Goal: Information Seeking & Learning: Learn about a topic

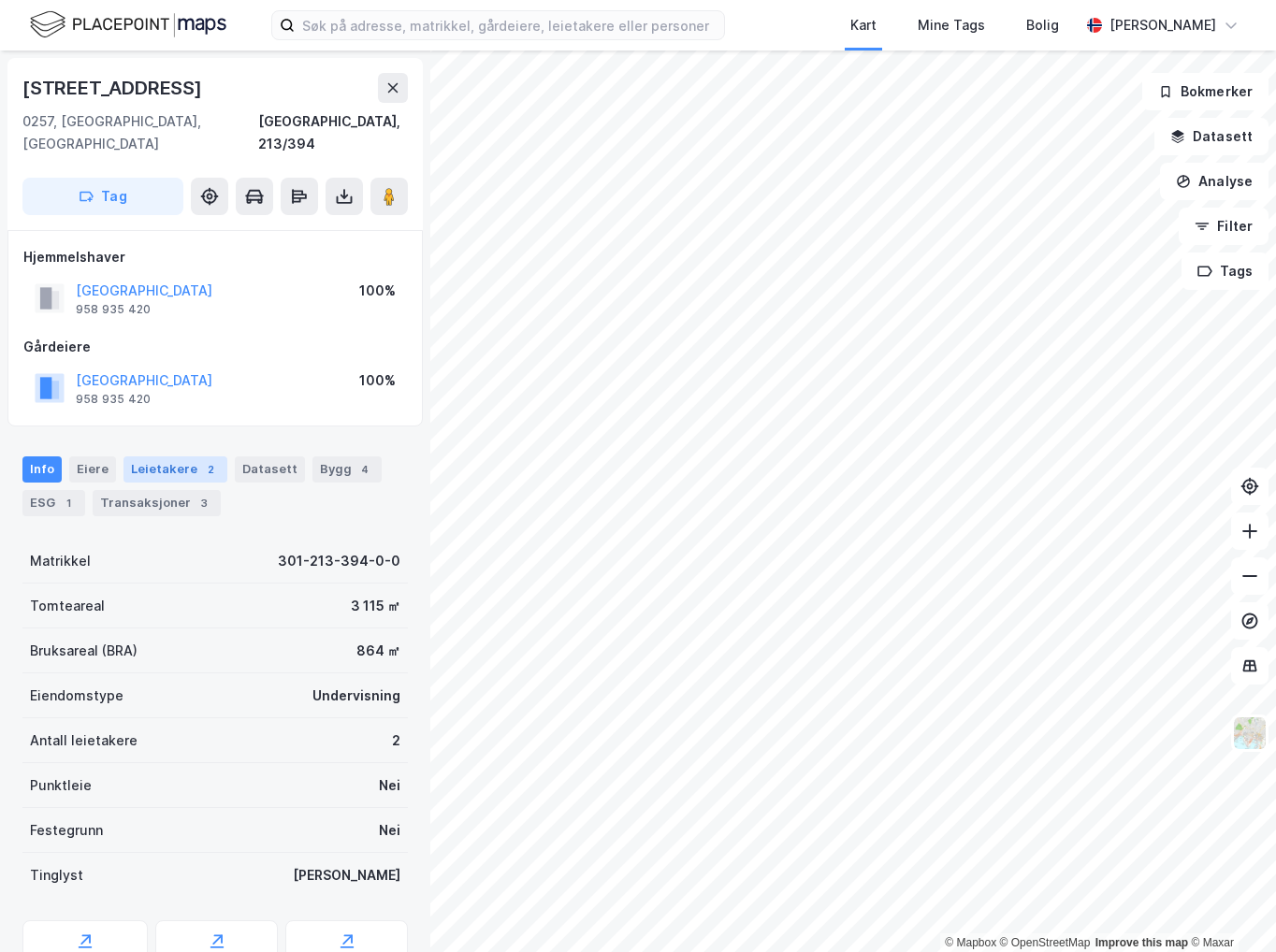
click at [162, 456] on div "Leietakere 2" at bounding box center [174, 469] width 104 height 26
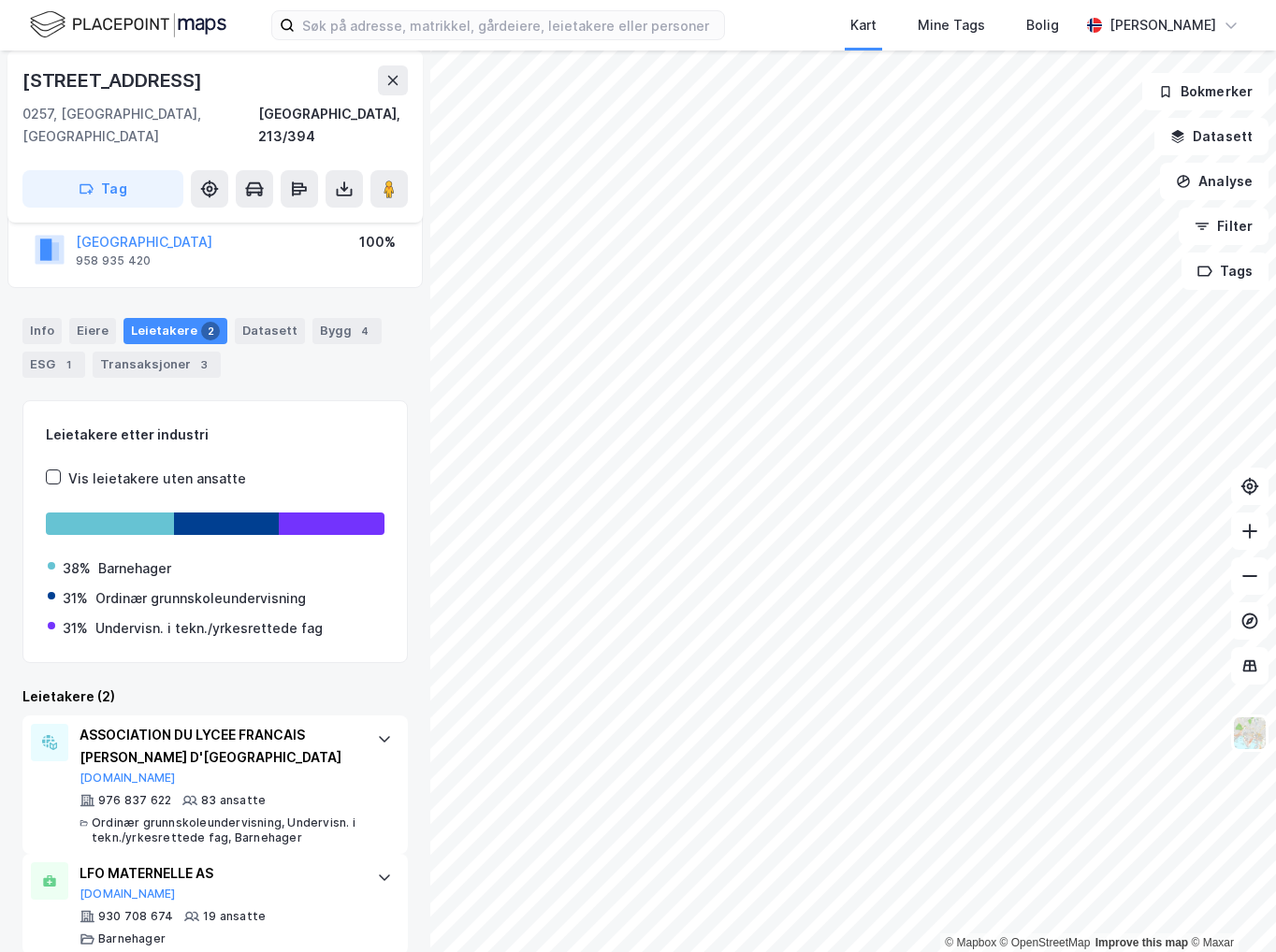
scroll to position [139, 0]
